Goal: Use online tool/utility: Use online tool/utility

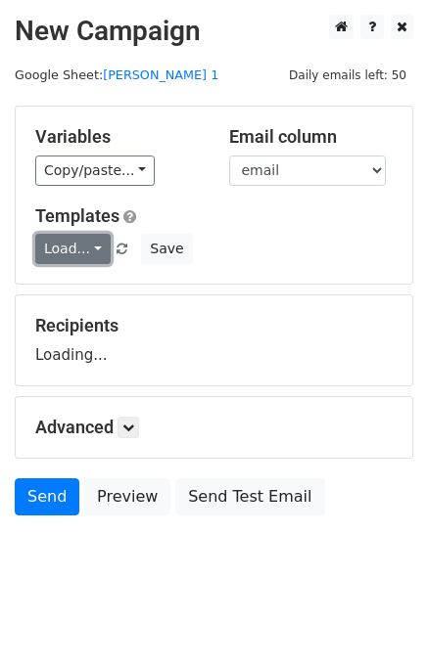
click at [81, 245] on link "Load..." at bounding box center [72, 249] width 75 height 30
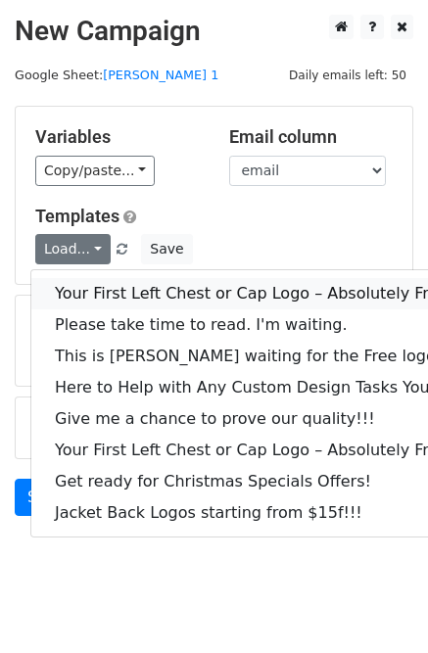
click at [92, 286] on link "Your First Left Chest or Cap Logo – Absolutely Free" at bounding box center [264, 293] width 467 height 31
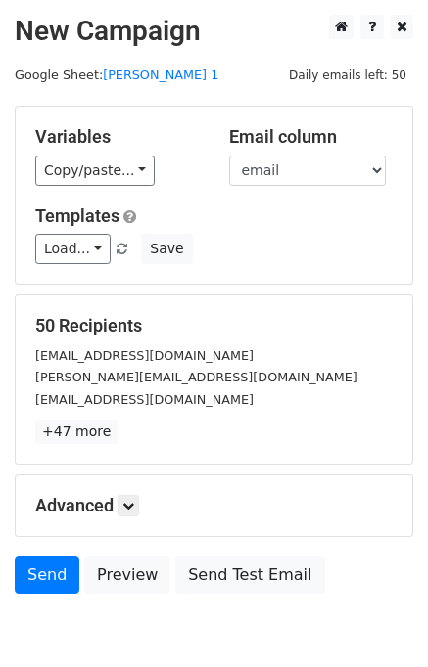
click at [34, 257] on div "Load... Your First Left Chest or Cap Logo – Absolutely Free Please take time to…" at bounding box center [214, 249] width 386 height 30
click at [68, 251] on link "Load..." at bounding box center [72, 249] width 75 height 30
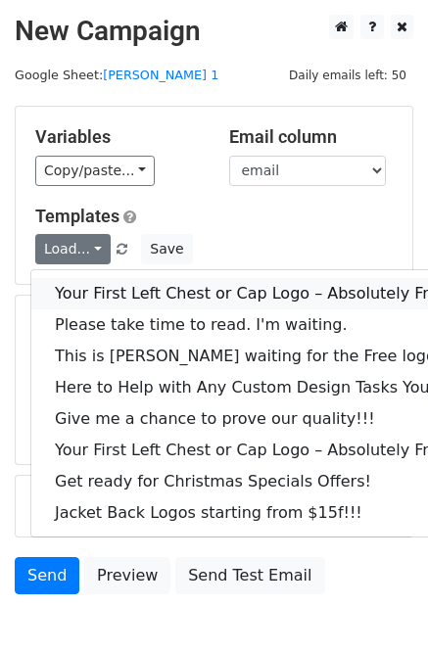
click at [121, 296] on link "Your First Left Chest or Cap Logo – Absolutely Free" at bounding box center [264, 293] width 467 height 31
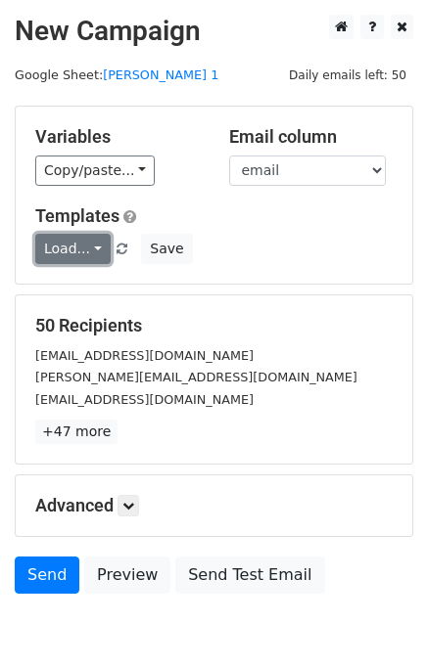
click at [68, 240] on link "Load..." at bounding box center [72, 249] width 75 height 30
